Goal: Information Seeking & Learning: Find contact information

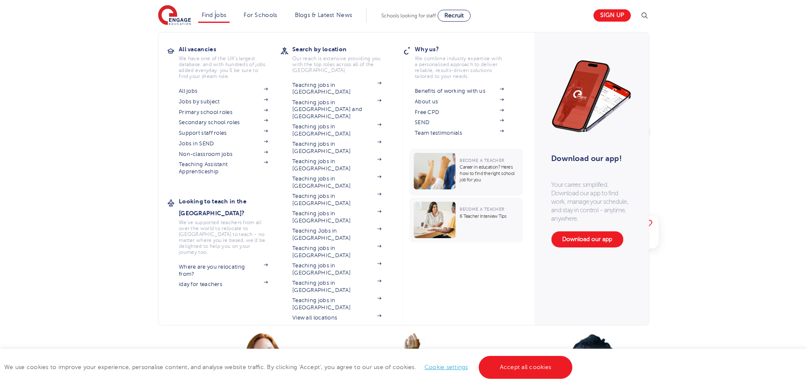
click at [219, 21] on li "Find jobs All vacancies We have one of the UK's largest database. and with hund…" at bounding box center [214, 15] width 32 height 14
click at [219, 18] on link "Find jobs" at bounding box center [214, 15] width 25 height 6
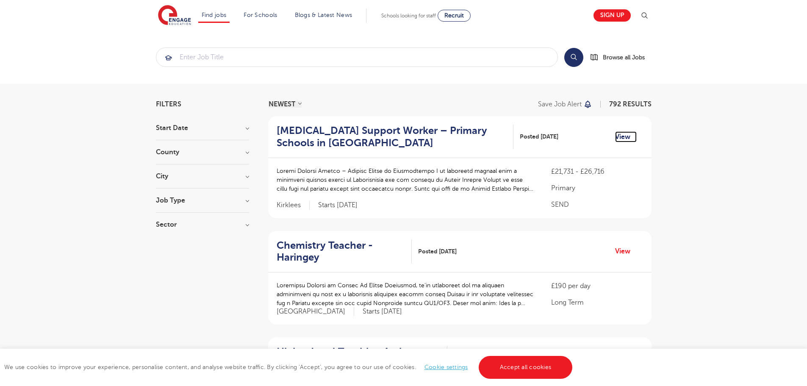
click at [621, 137] on link "View" at bounding box center [626, 136] width 22 height 11
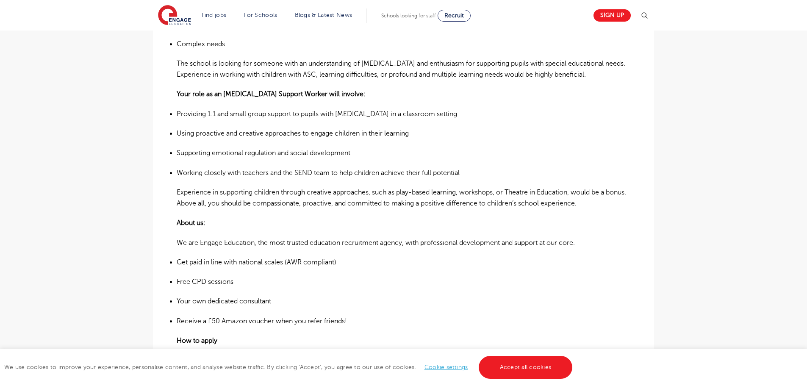
scroll to position [805, 0]
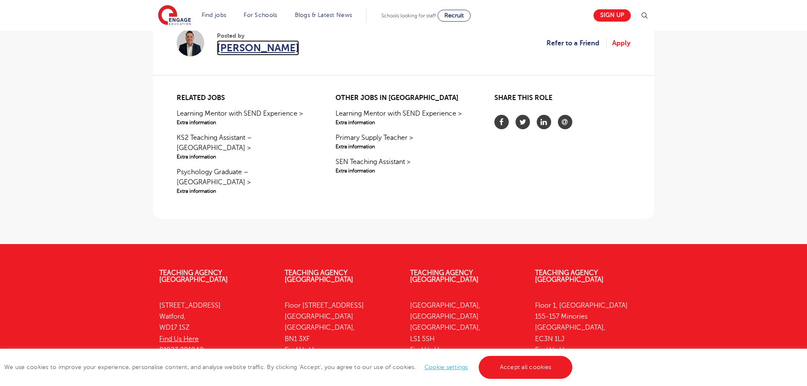
click at [237, 52] on span "Declan Goodman" at bounding box center [258, 47] width 82 height 15
